Goal: Task Accomplishment & Management: Manage account settings

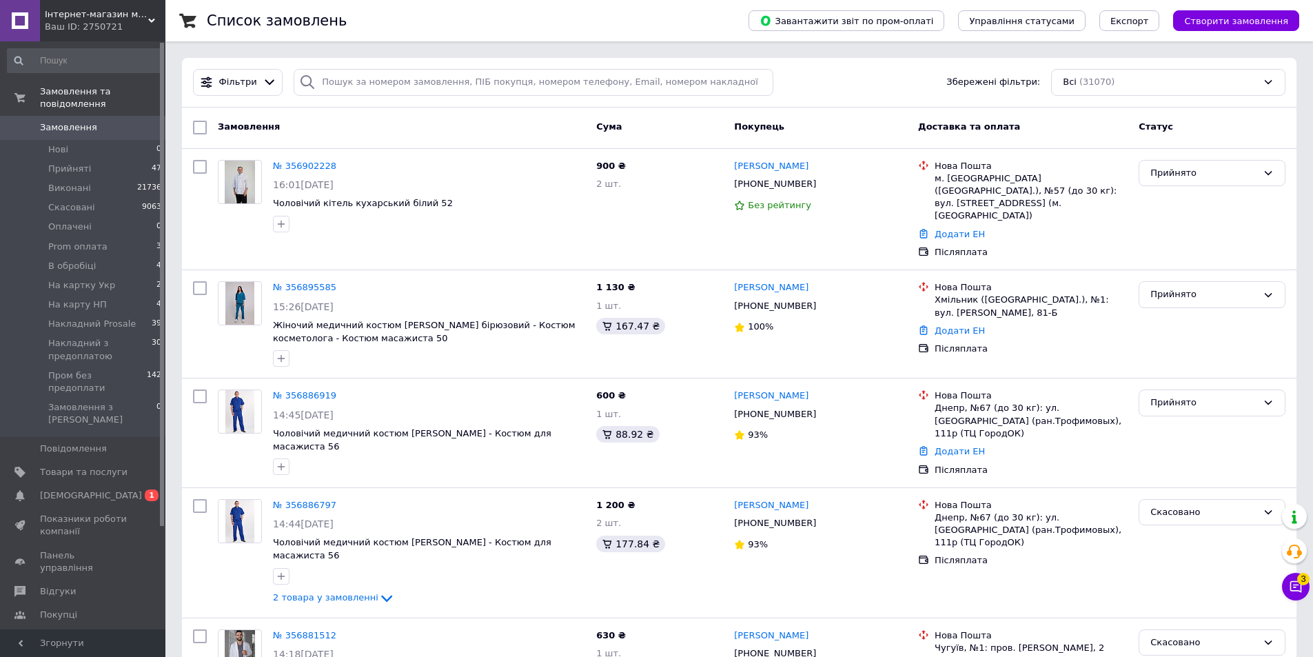
click at [154, 22] on icon at bounding box center [151, 20] width 7 height 7
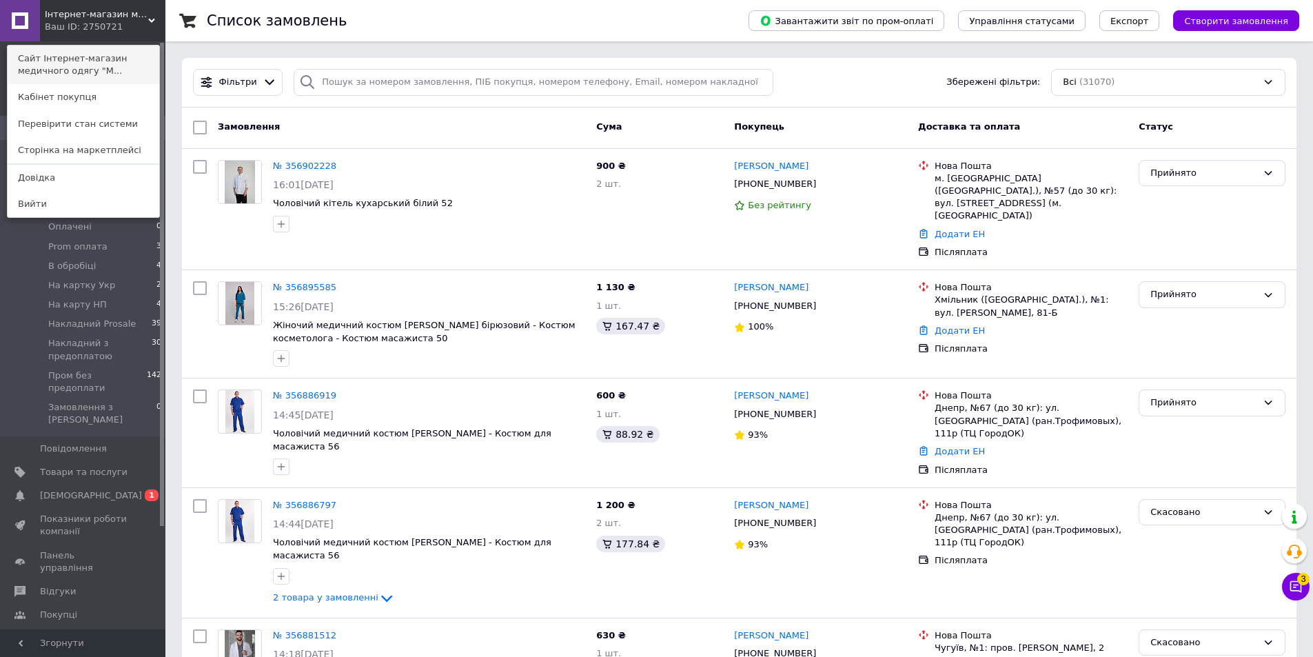
click at [99, 66] on link "Сайт Інтернет-магазин медичного одягу "М..." at bounding box center [84, 64] width 152 height 39
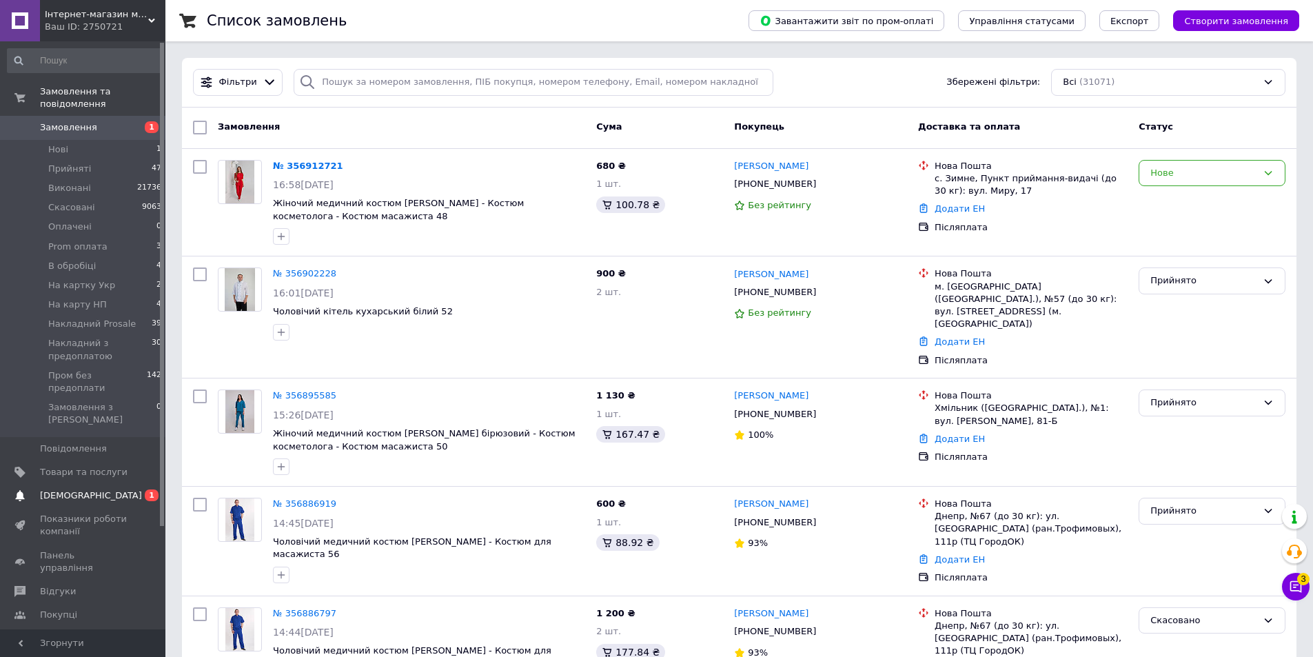
click at [96, 489] on span "[DEMOGRAPHIC_DATA]" at bounding box center [84, 495] width 88 height 12
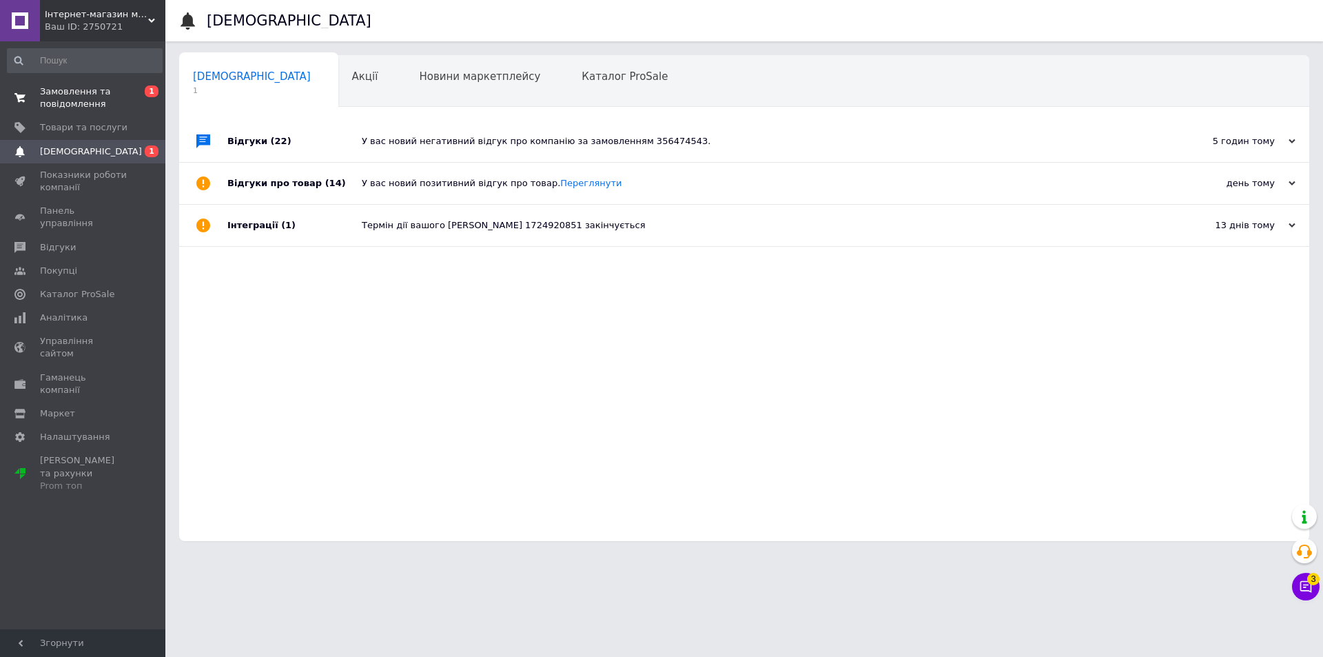
click at [92, 106] on span "Замовлення та повідомлення" at bounding box center [84, 97] width 88 height 25
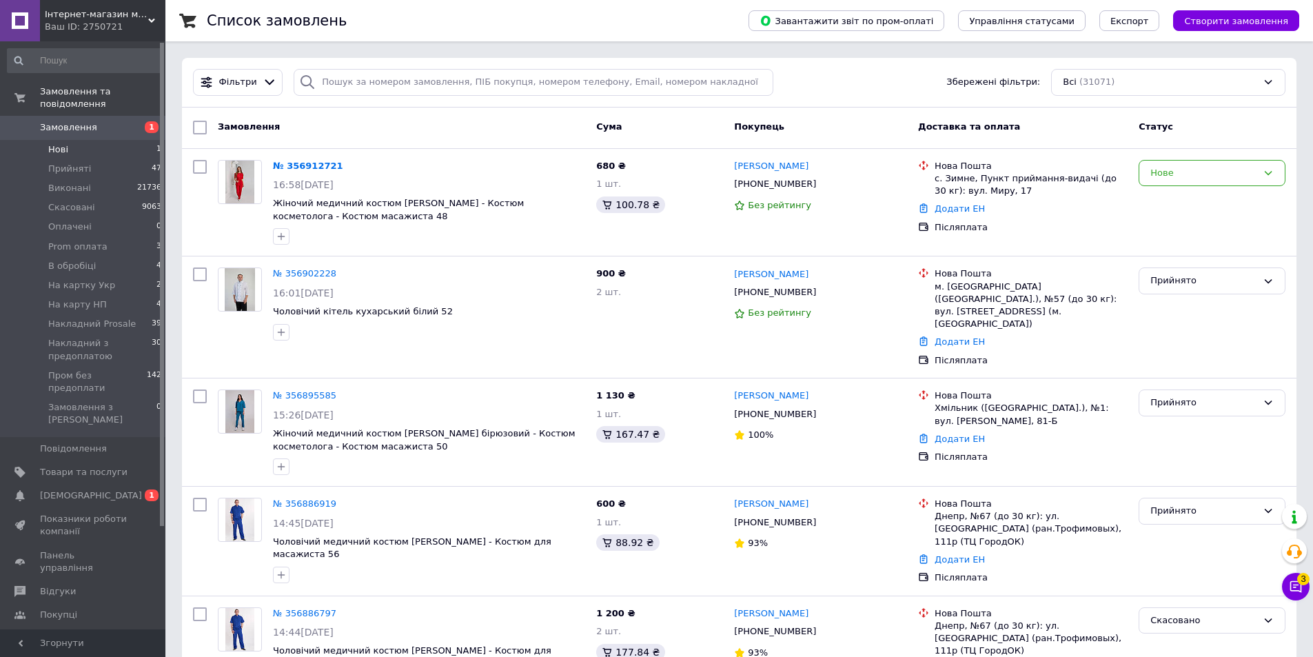
click at [102, 141] on li "Нові 1" at bounding box center [85, 149] width 170 height 19
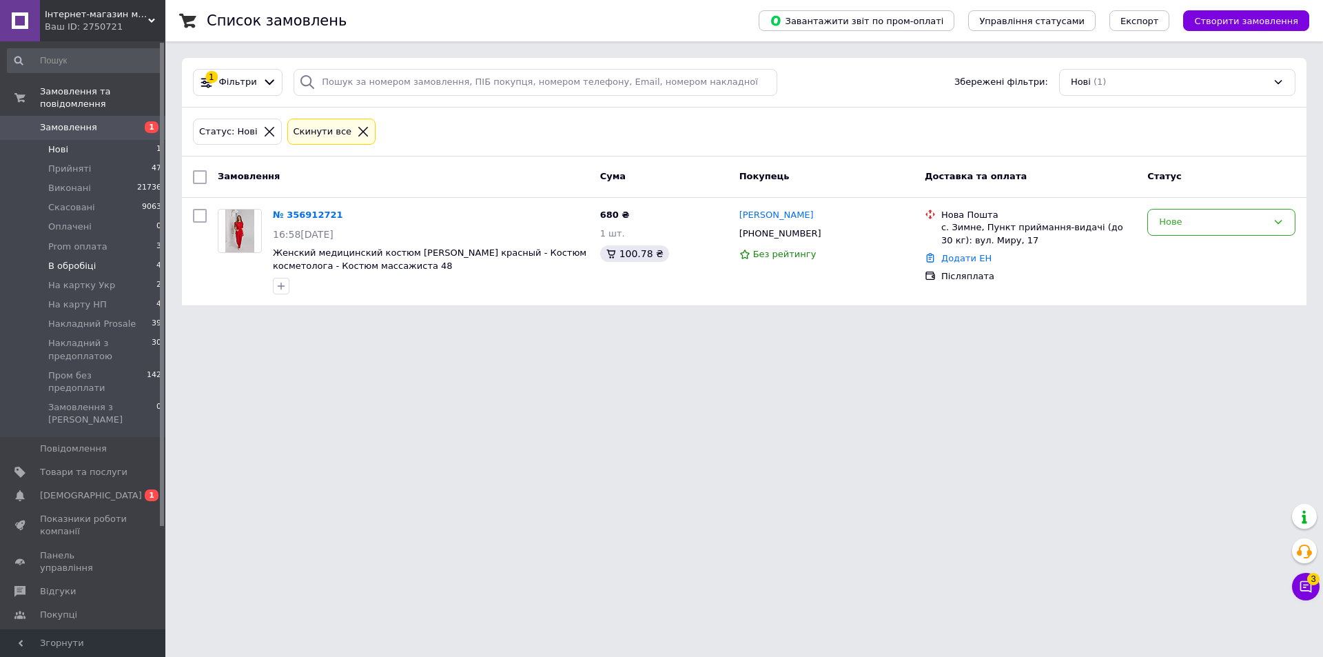
click at [94, 256] on li "В обробіці 4" at bounding box center [85, 265] width 170 height 19
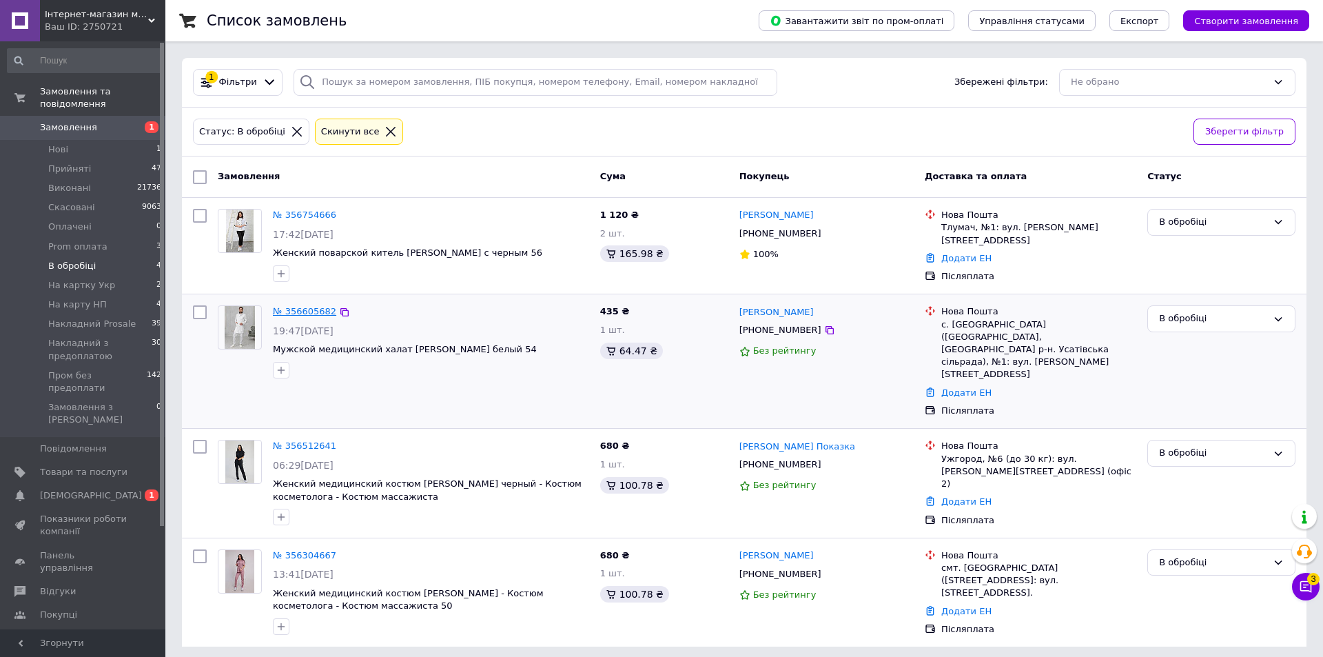
click at [323, 306] on link "№ 356605682" at bounding box center [304, 311] width 63 height 10
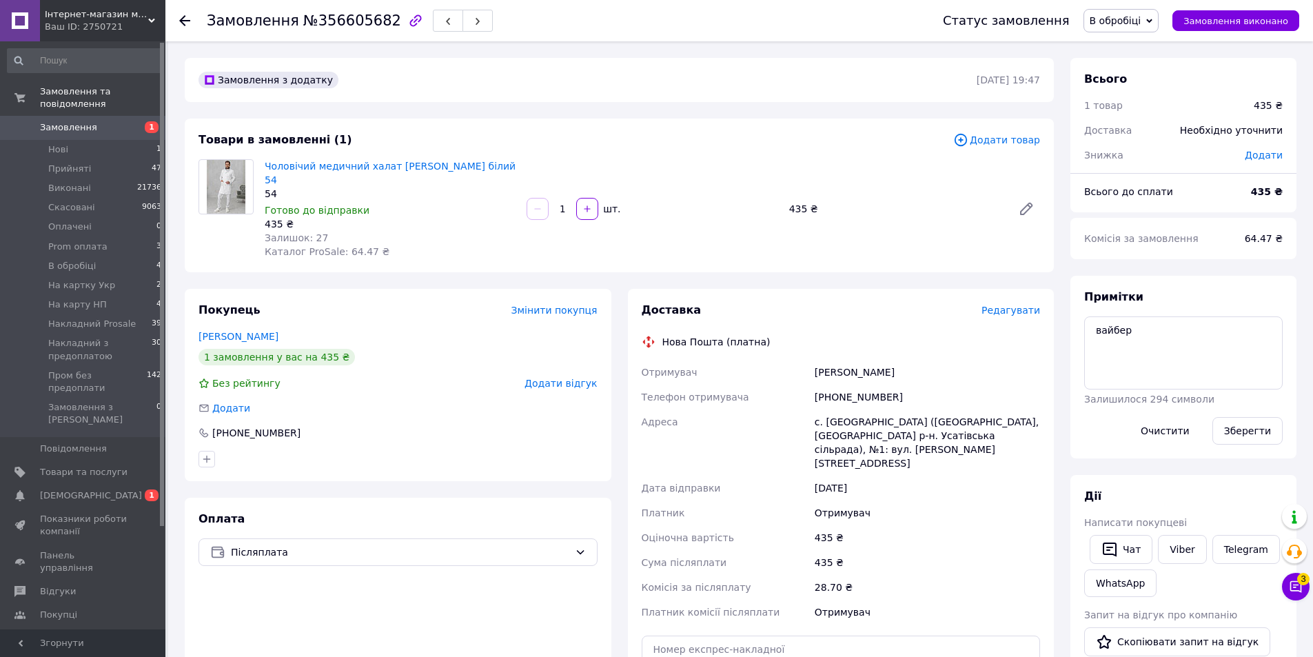
click at [1129, 28] on span "В обробіці" at bounding box center [1121, 20] width 76 height 23
click at [1136, 45] on li "Прийнято" at bounding box center [1154, 48] width 141 height 21
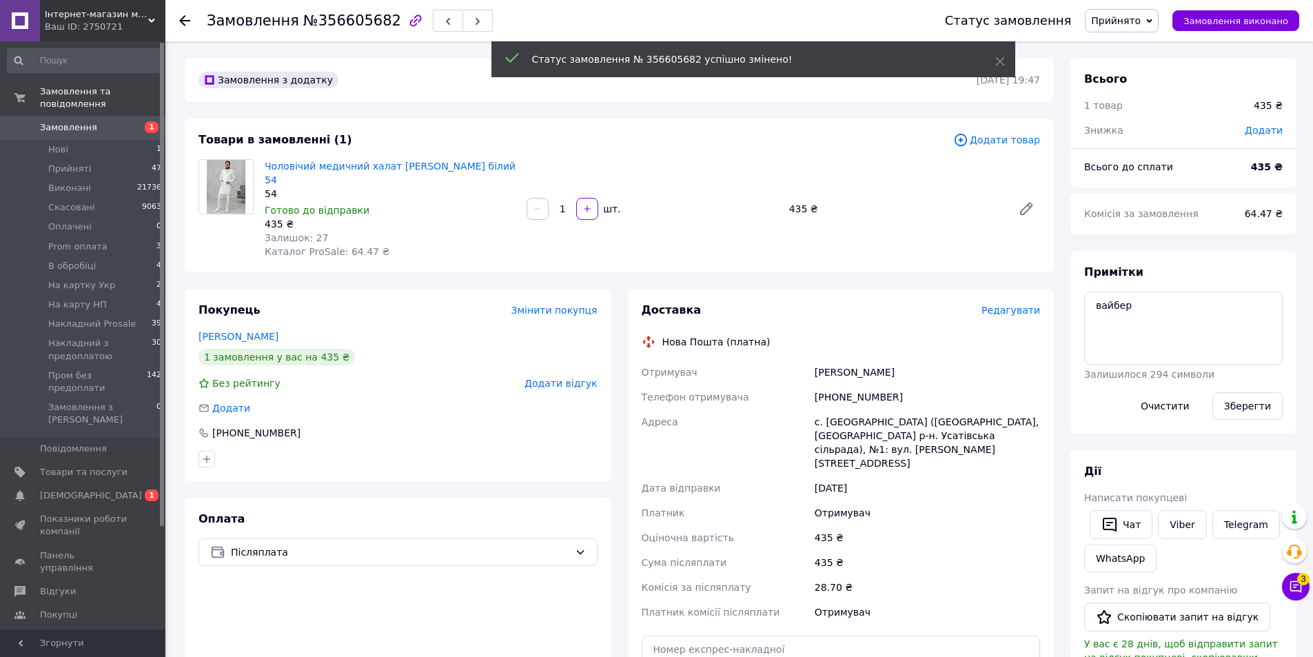
click at [999, 143] on span "Додати товар" at bounding box center [996, 139] width 87 height 15
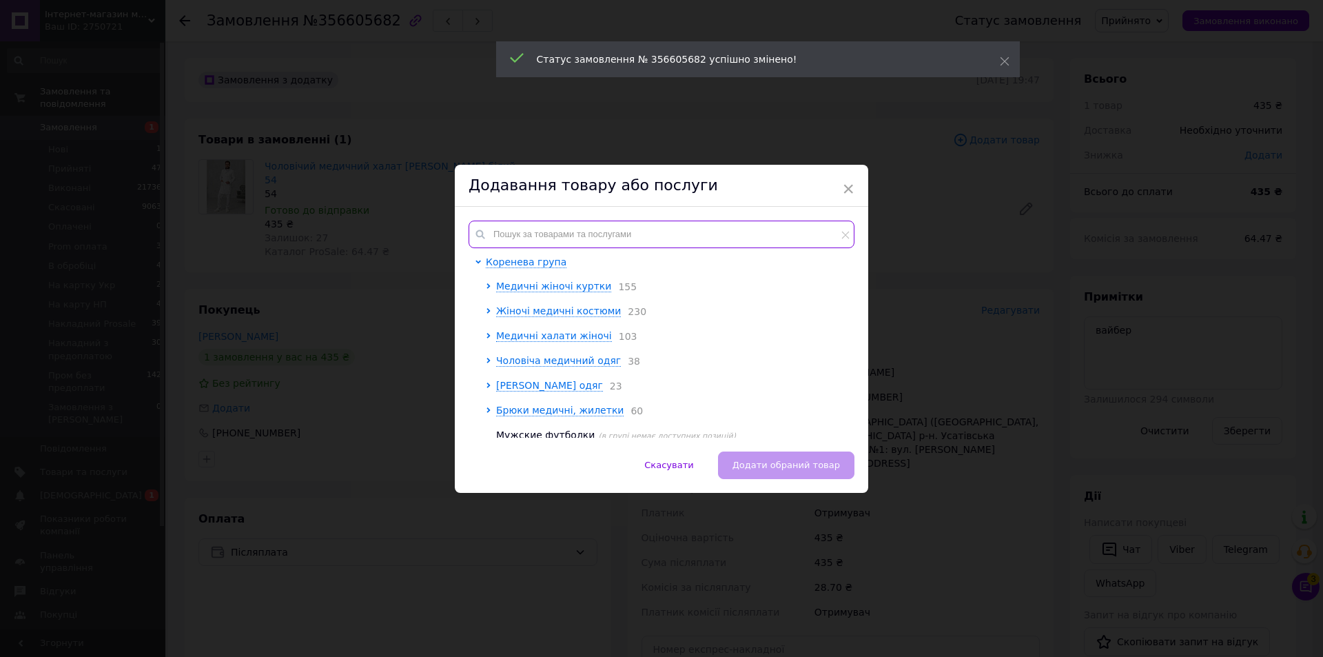
click at [592, 221] on input "text" at bounding box center [662, 235] width 386 height 28
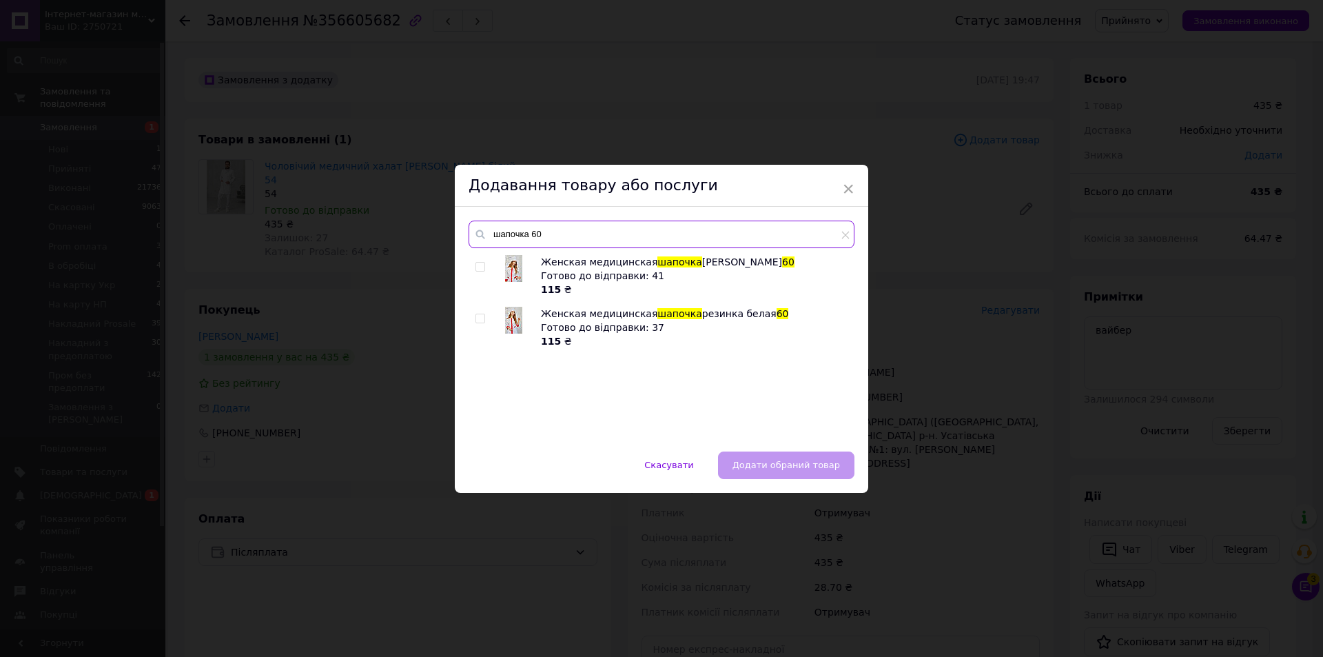
type input "шапочка 60"
click at [475, 269] on input "checkbox" at bounding box center [479, 267] width 9 height 9
checkbox input "true"
click at [847, 473] on button "Додати обраний товар" at bounding box center [786, 465] width 136 height 28
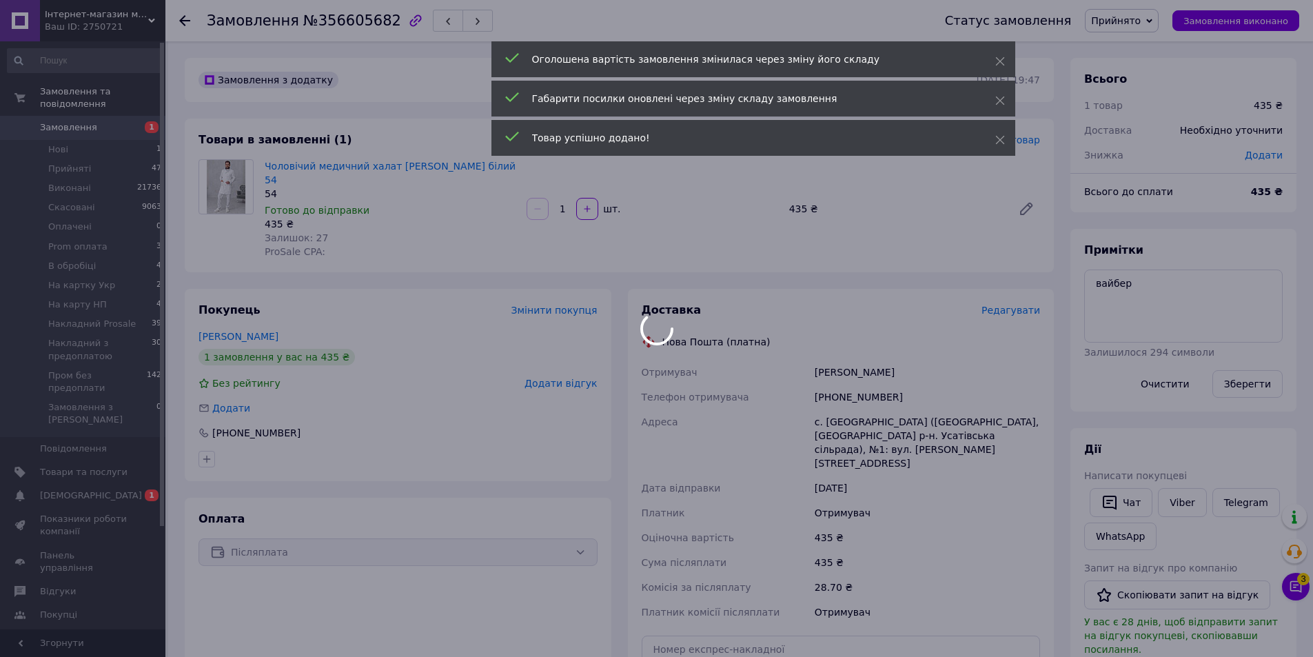
click at [1150, 27] on div at bounding box center [656, 328] width 1313 height 657
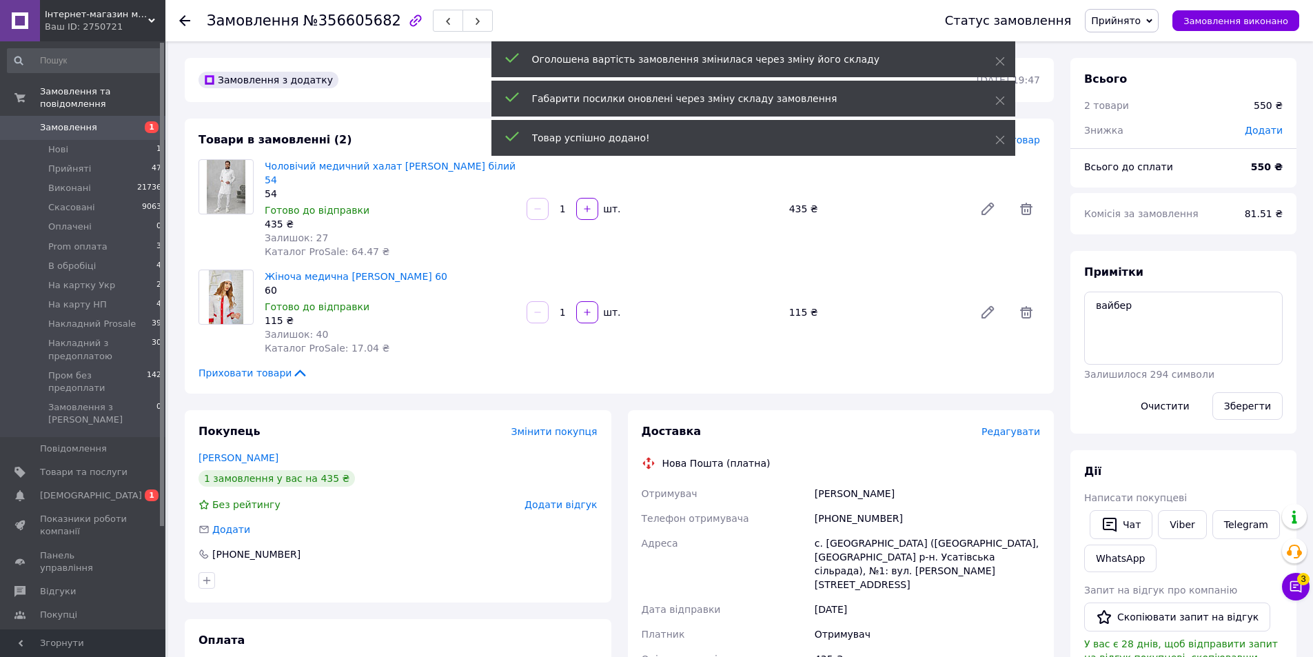
click at [1149, 28] on span "Прийнято" at bounding box center [1122, 20] width 74 height 23
click at [1132, 45] on li "Виконано" at bounding box center [1155, 48] width 141 height 21
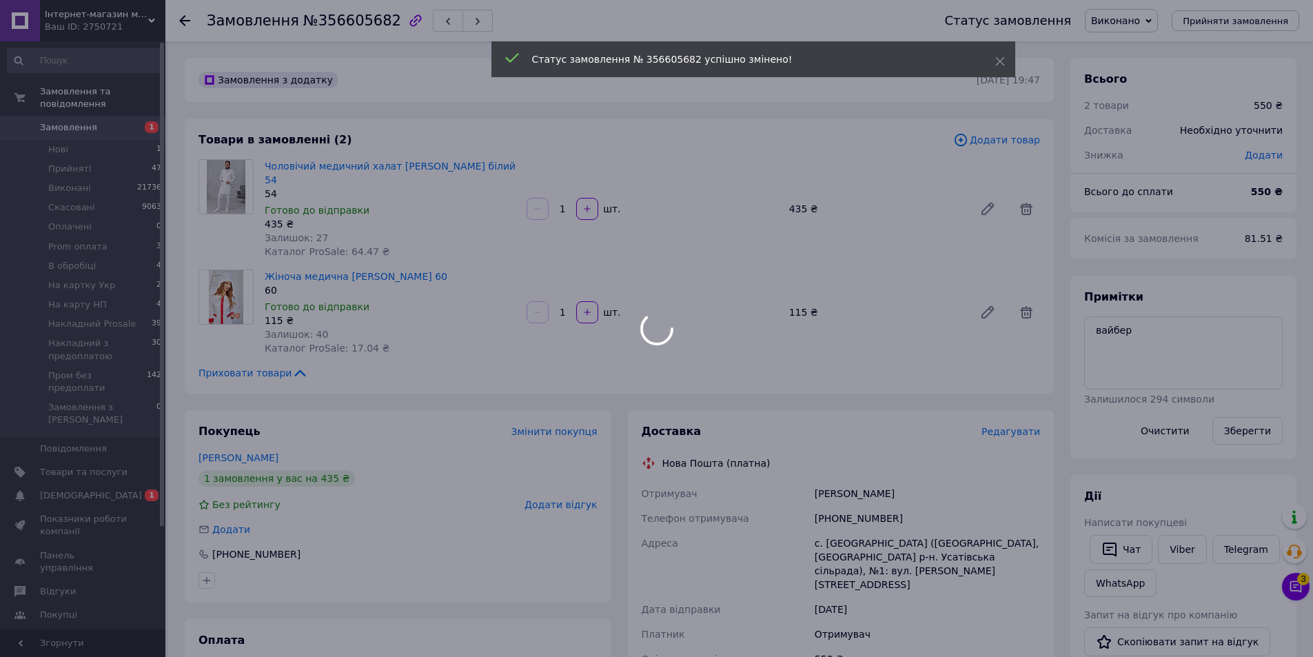
click at [1156, 25] on div at bounding box center [656, 328] width 1313 height 657
click at [1154, 25] on span "Виконано" at bounding box center [1121, 20] width 73 height 23
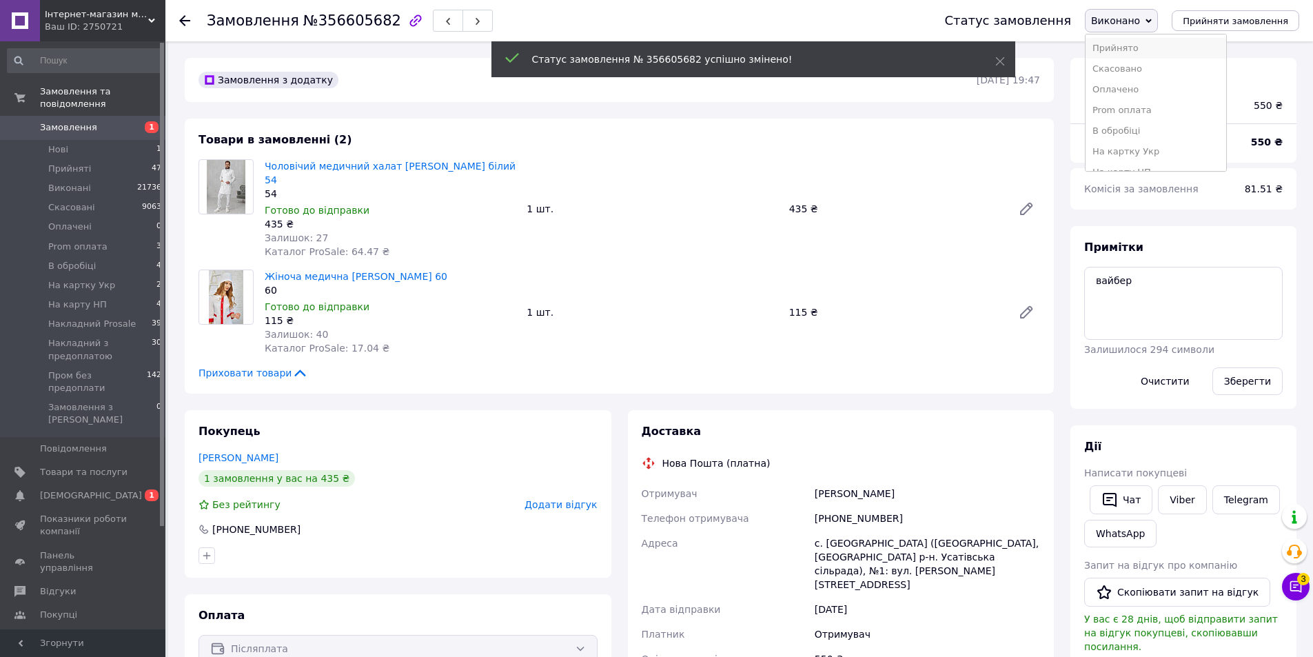
click at [1143, 48] on li "Прийнято" at bounding box center [1155, 48] width 141 height 21
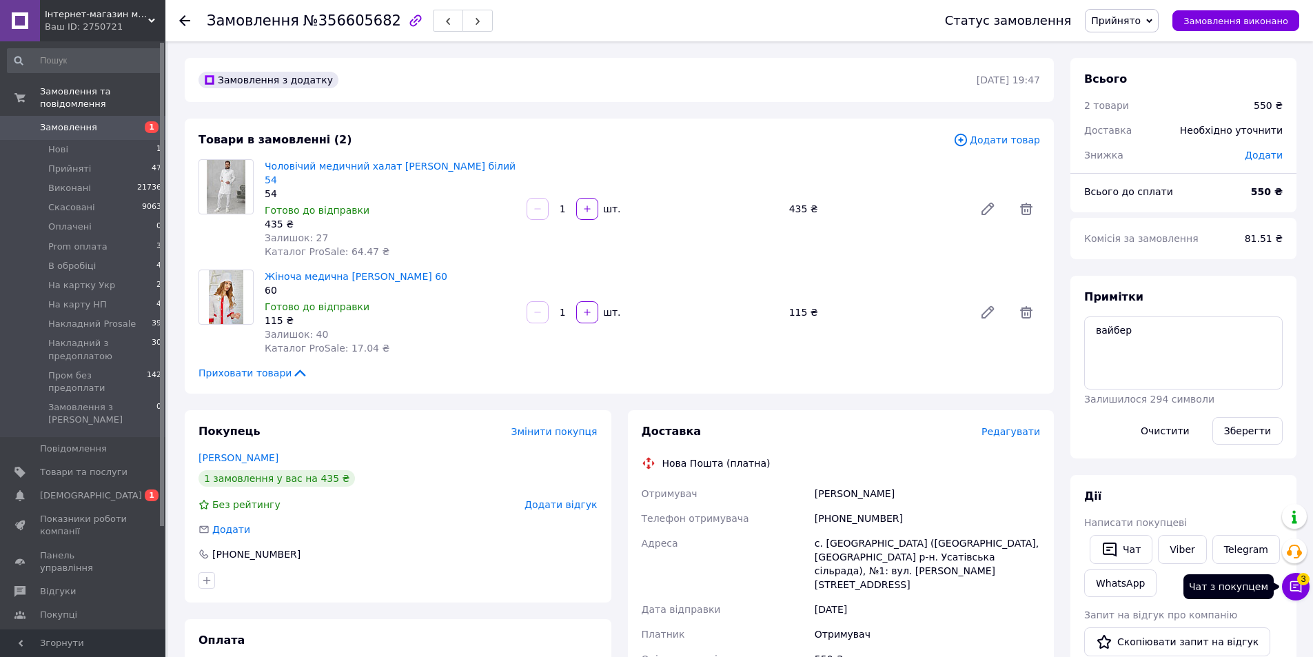
click at [1293, 583] on icon at bounding box center [1296, 587] width 14 height 14
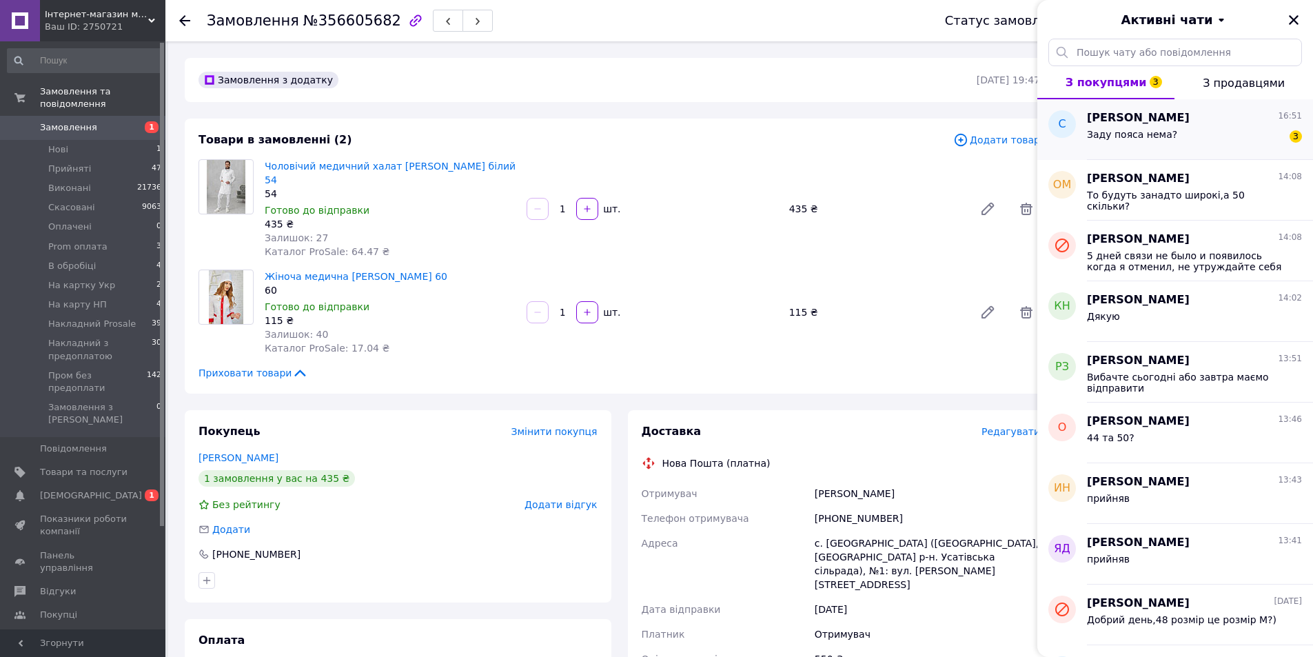
click at [1140, 137] on span "Заду пояса нема?" at bounding box center [1132, 134] width 90 height 11
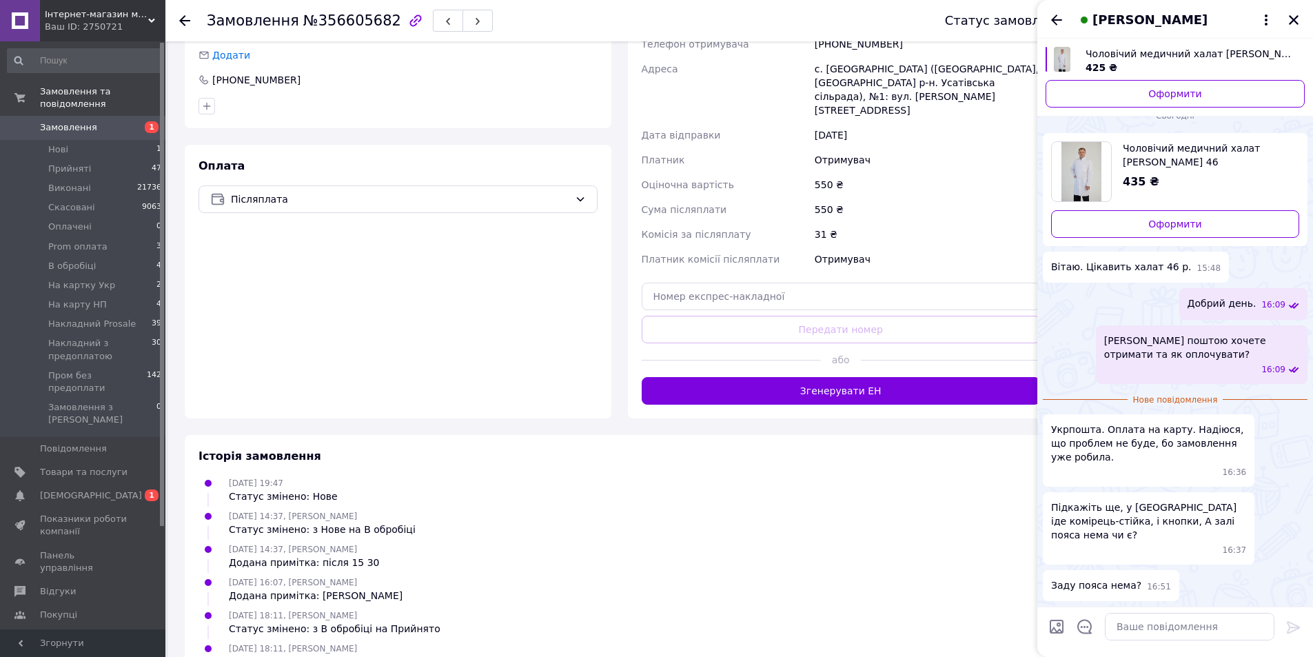
scroll to position [574, 0]
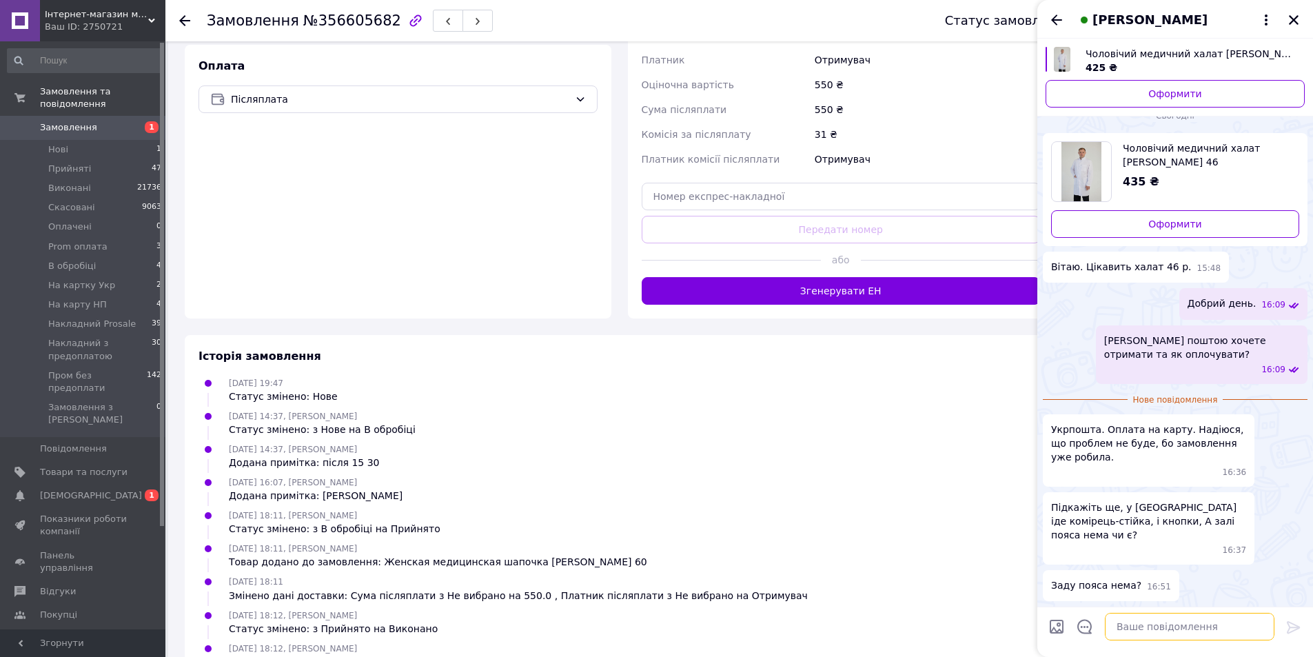
click at [1158, 625] on textarea at bounding box center [1190, 627] width 170 height 28
type textarea "так комір стійка та кноки"
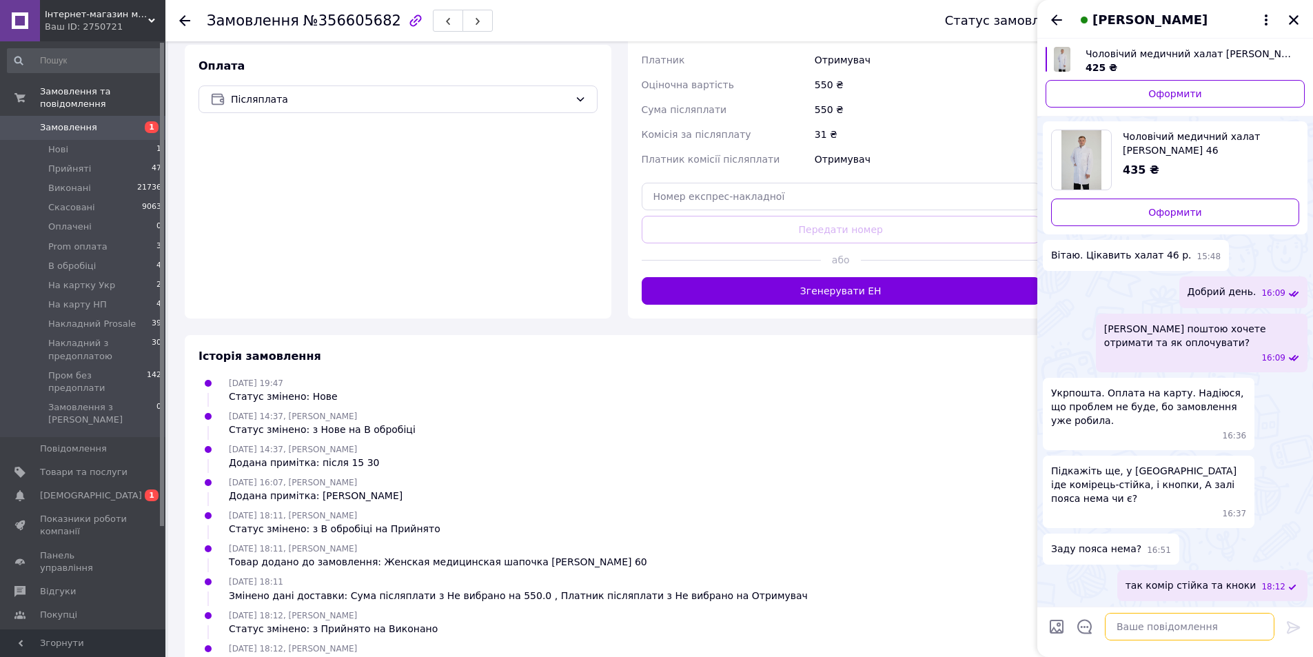
click at [1160, 624] on textarea at bounding box center [1190, 627] width 170 height 28
type textarea "Пояса не має"
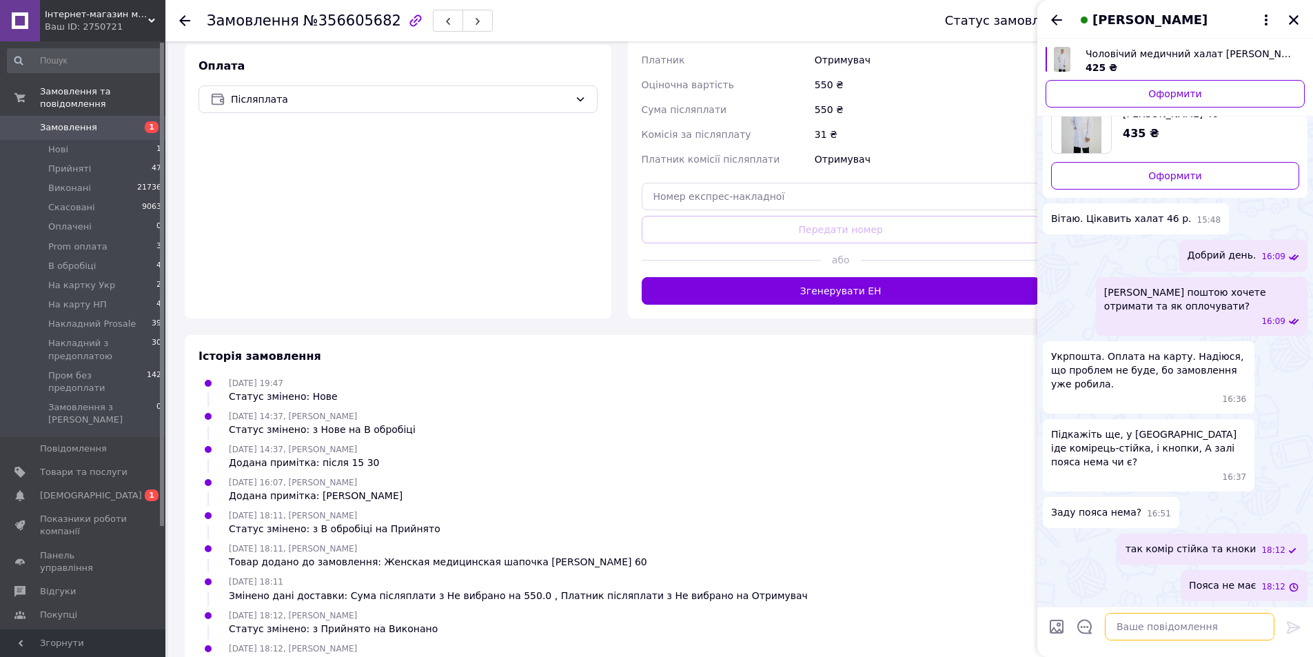
scroll to position [1583, 0]
type textarea "напишіть куди та кому відправляти"
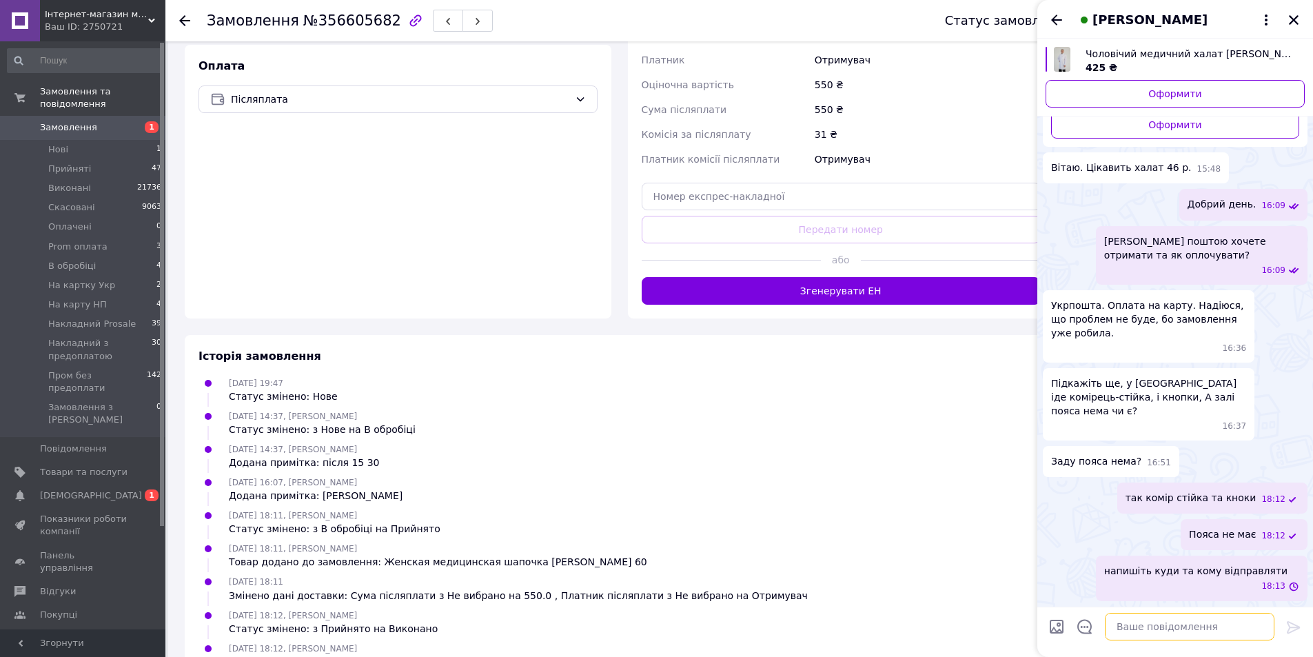
scroll to position [1619, 0]
paste textarea "Номер карти ПриватБанку [CREDIT_CARD_NUMBER] [PERSON_NAME]. Коли оплатите обов'…"
type textarea "Номер карти ПриватБанку [CREDIT_CARD_NUMBER] [PERSON_NAME]. Коли оплатите обов'…"
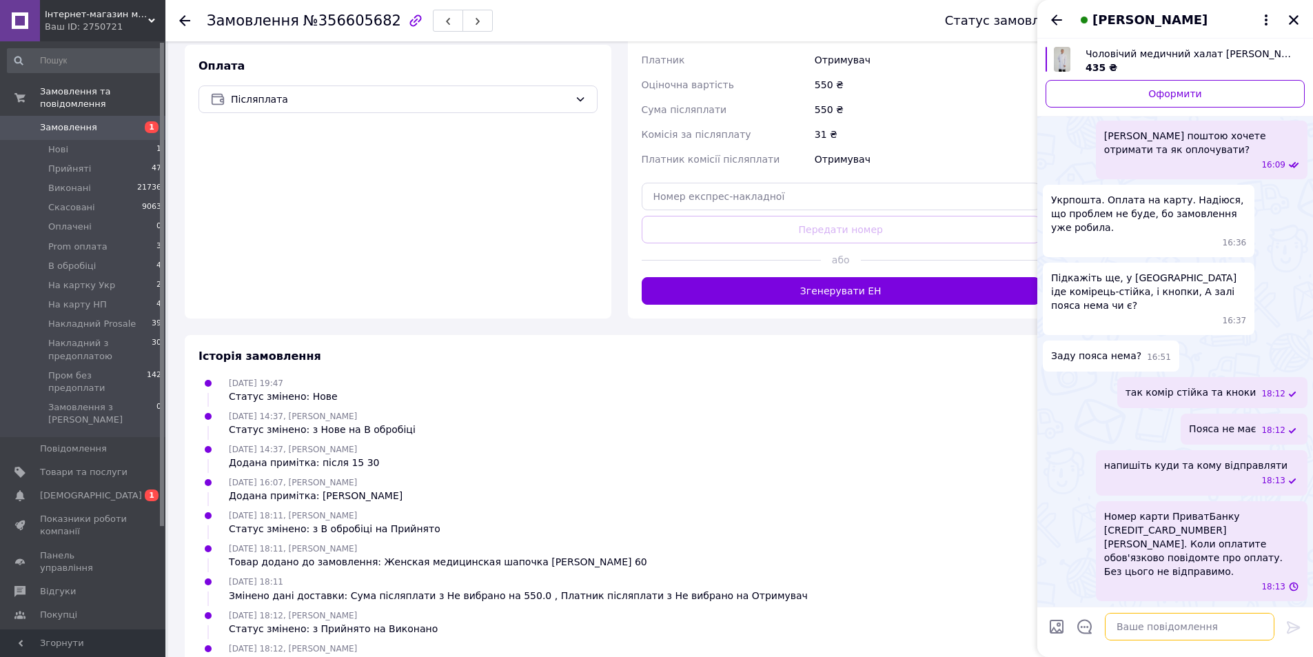
scroll to position [1711, 0]
click at [1058, 22] on icon "Назад" at bounding box center [1056, 20] width 17 height 17
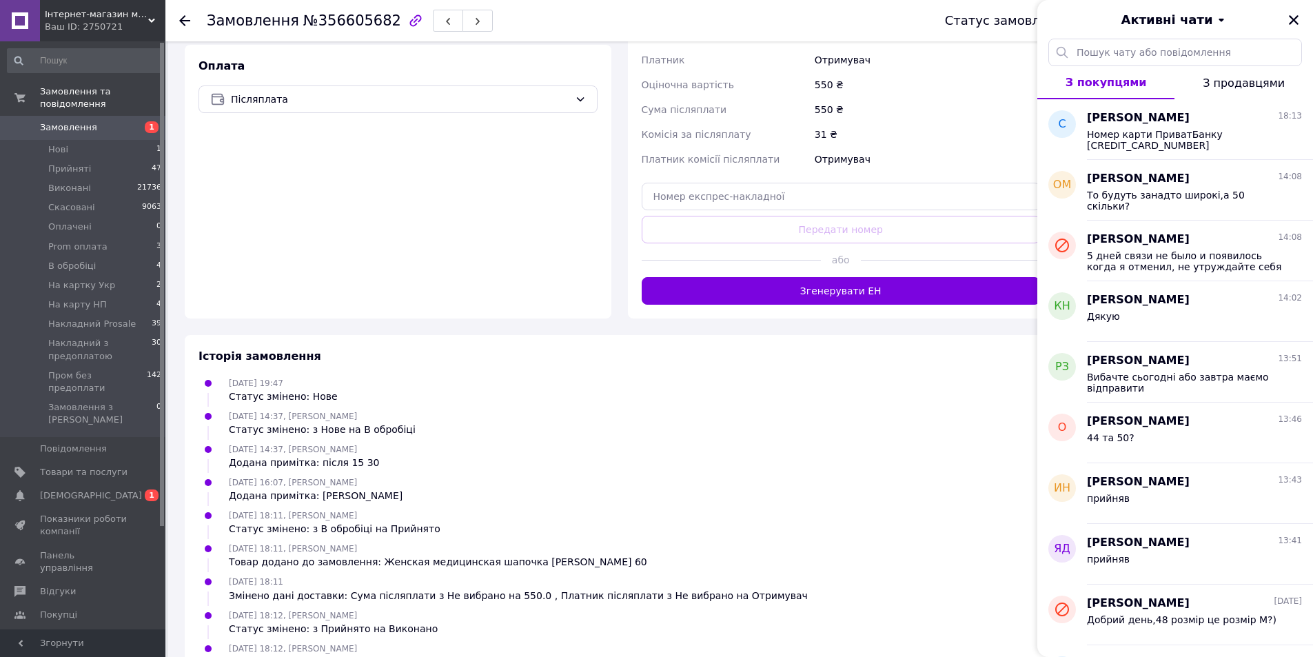
click at [77, 121] on span "Замовлення" at bounding box center [68, 127] width 57 height 12
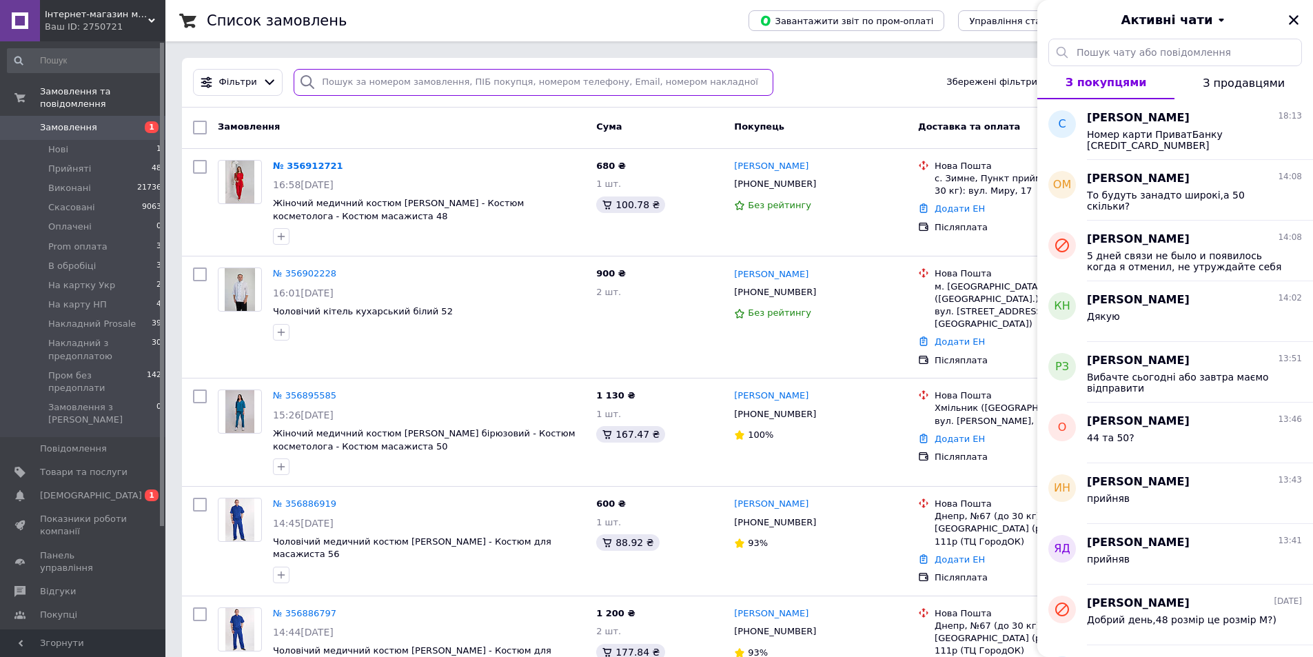
click at [380, 87] on input "search" at bounding box center [534, 82] width 480 height 27
paste input "[PHONE_NUMBER]"
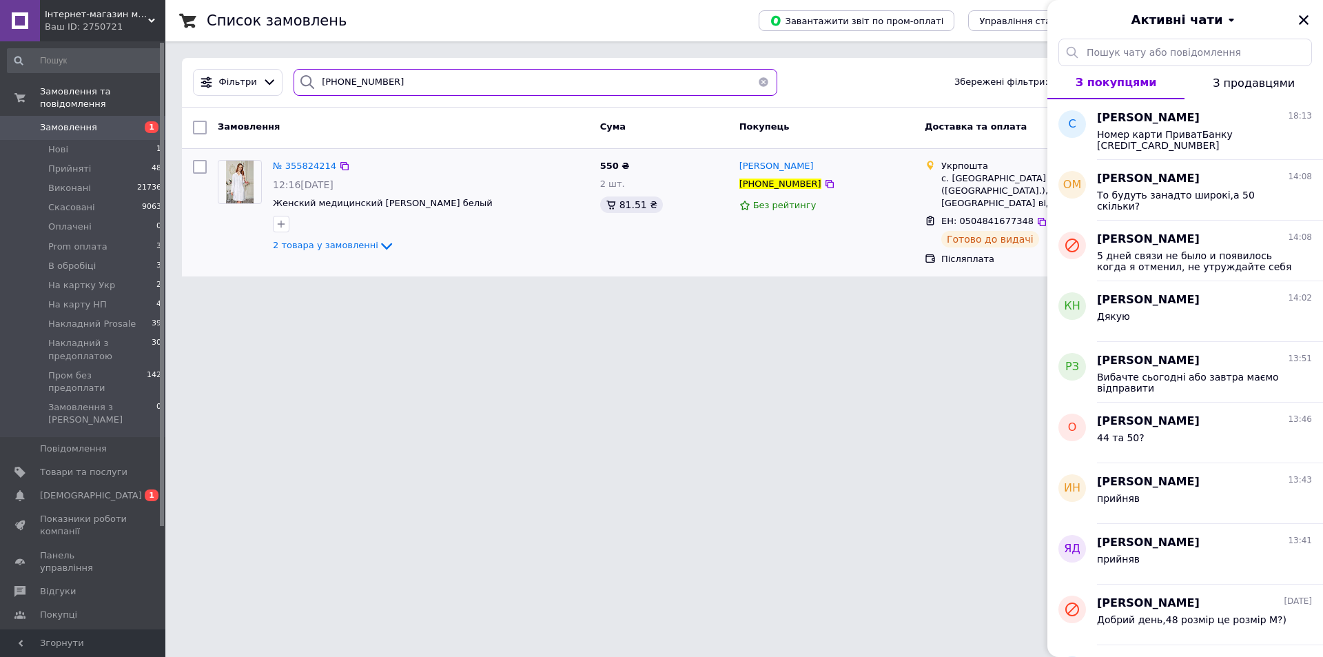
type input "[PHONE_NUMBER]"
drag, startPoint x: 956, startPoint y: 208, endPoint x: 1025, endPoint y: 225, distance: 70.2
click at [1025, 225] on div "ЕН: 0504841677348 Готово до видачі" at bounding box center [1039, 231] width 201 height 38
copy div "0504841677348 Готово до видачі"
click at [258, 293] on html "Інтернет-магазин медичного одягу "[PERSON_NAME]" Ваш ID: 2750721 Сайт Інтернет-…" at bounding box center [661, 146] width 1323 height 293
